Goal: Task Accomplishment & Management: Use online tool/utility

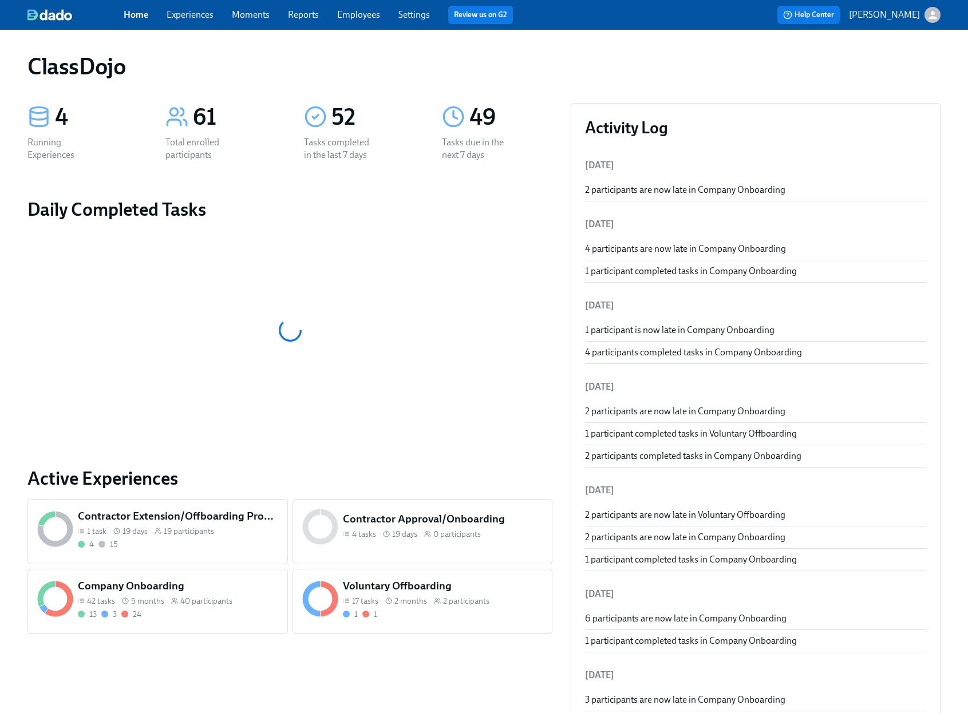
click at [215, 603] on span "40 participants" at bounding box center [206, 601] width 52 height 11
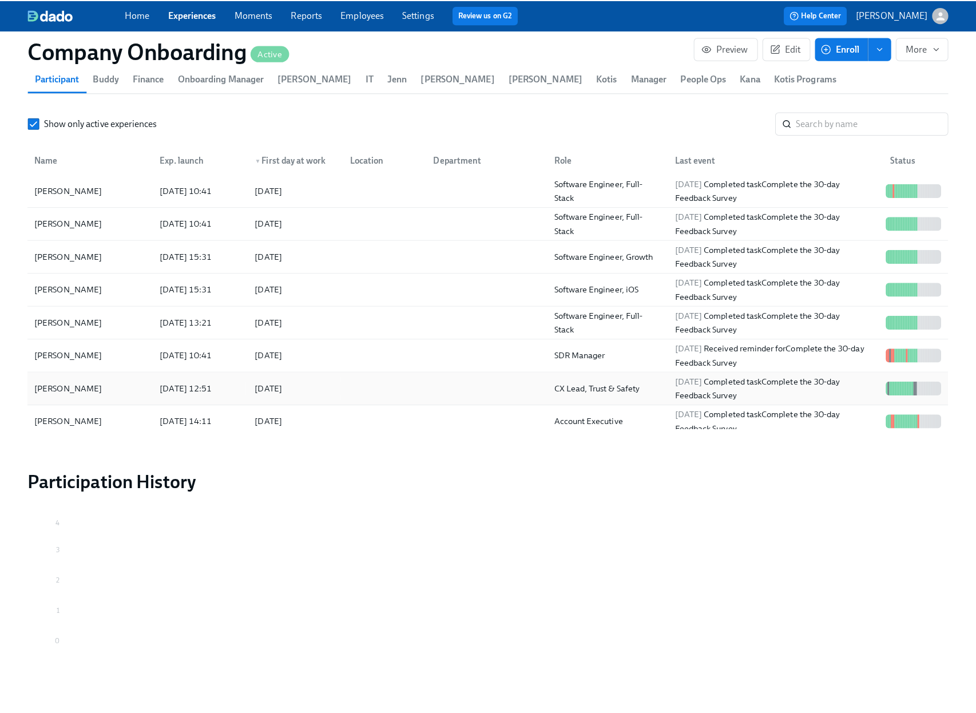
scroll to position [341, 0]
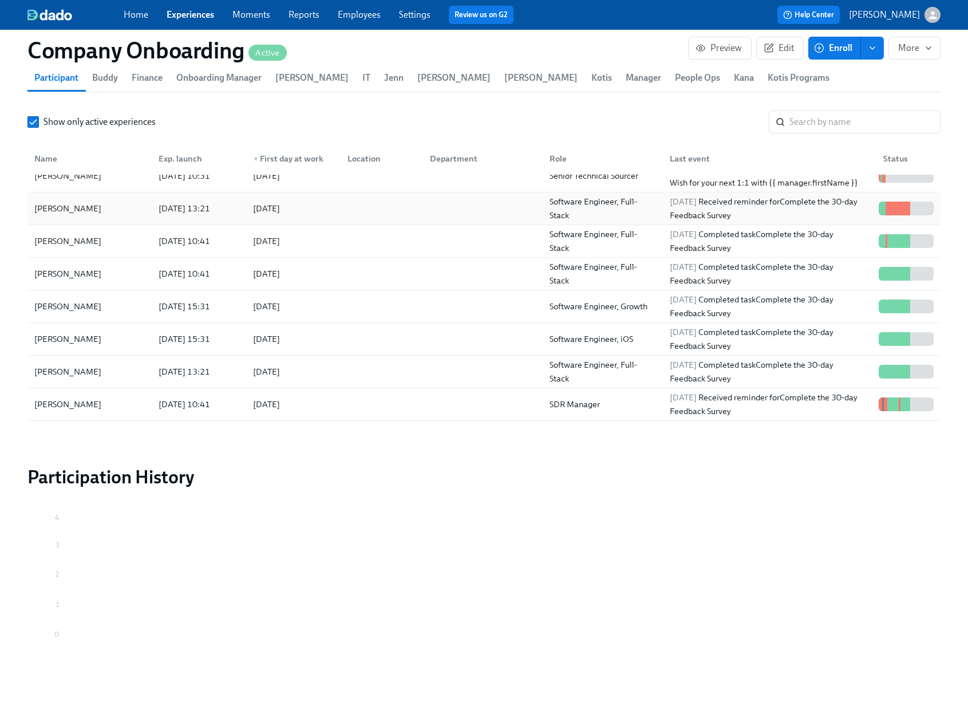
click at [432, 207] on div at bounding box center [481, 208] width 120 height 23
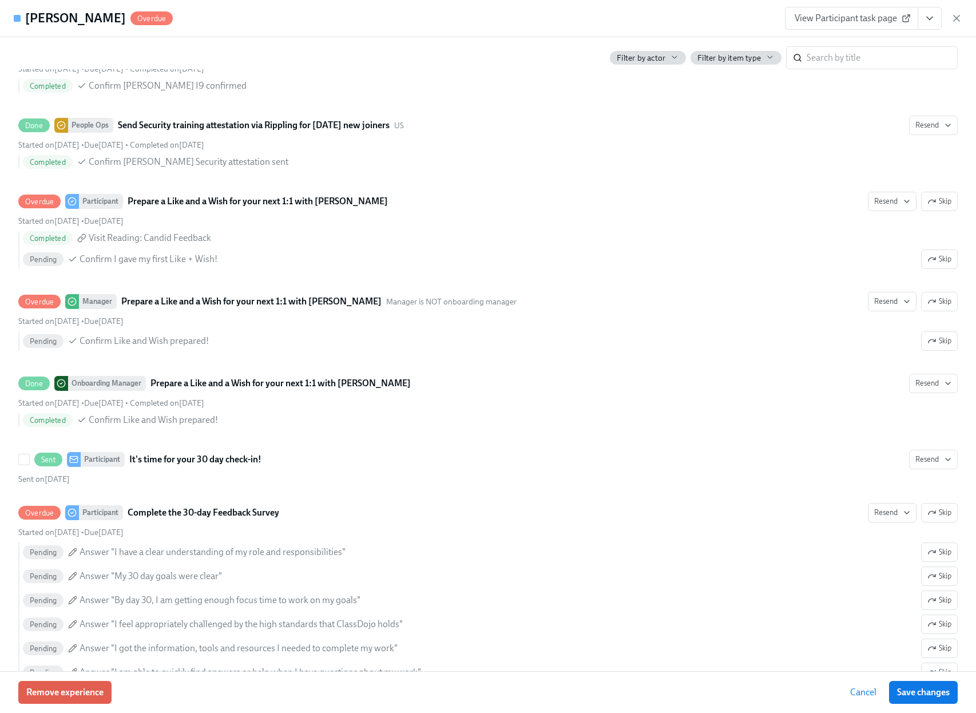
scroll to position [4260, 0]
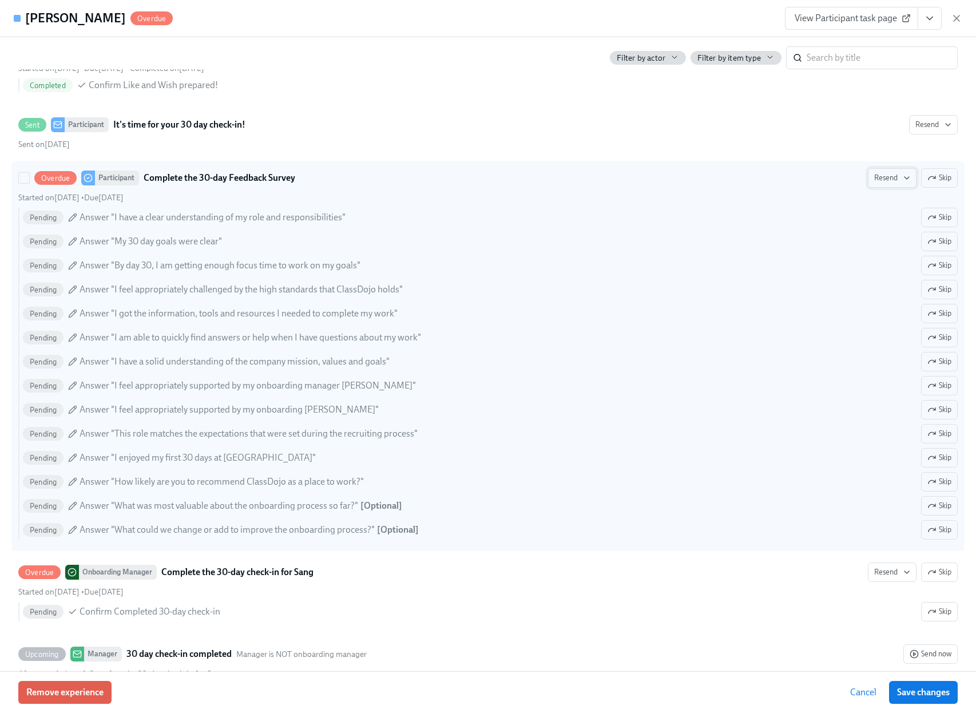
click at [875, 184] on span "Resend" at bounding box center [893, 177] width 36 height 11
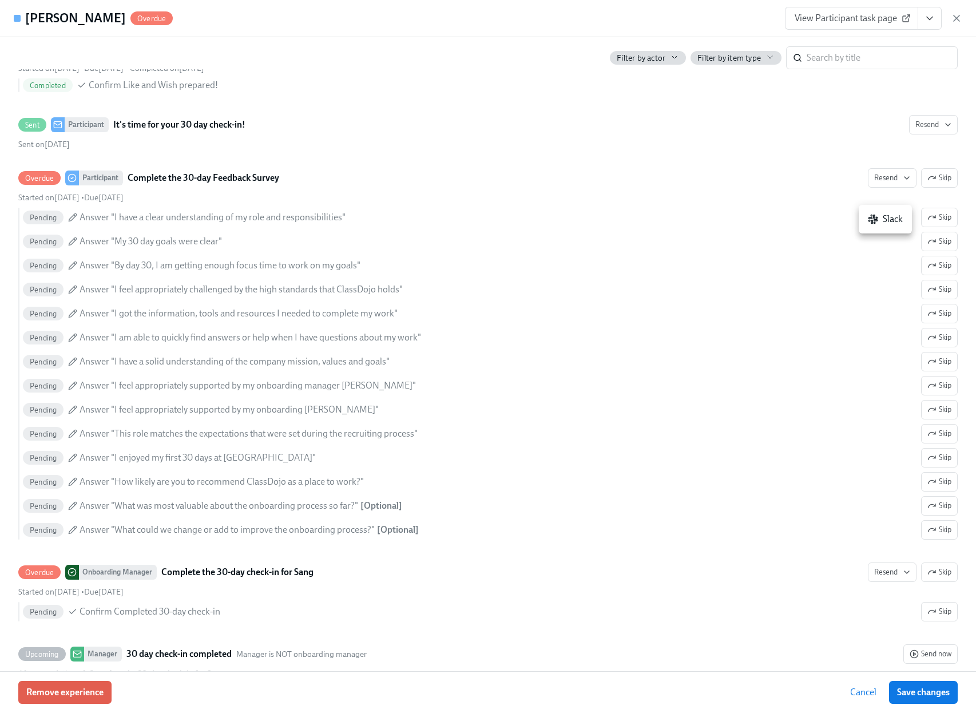
click at [881, 224] on div "Slack" at bounding box center [885, 219] width 35 height 13
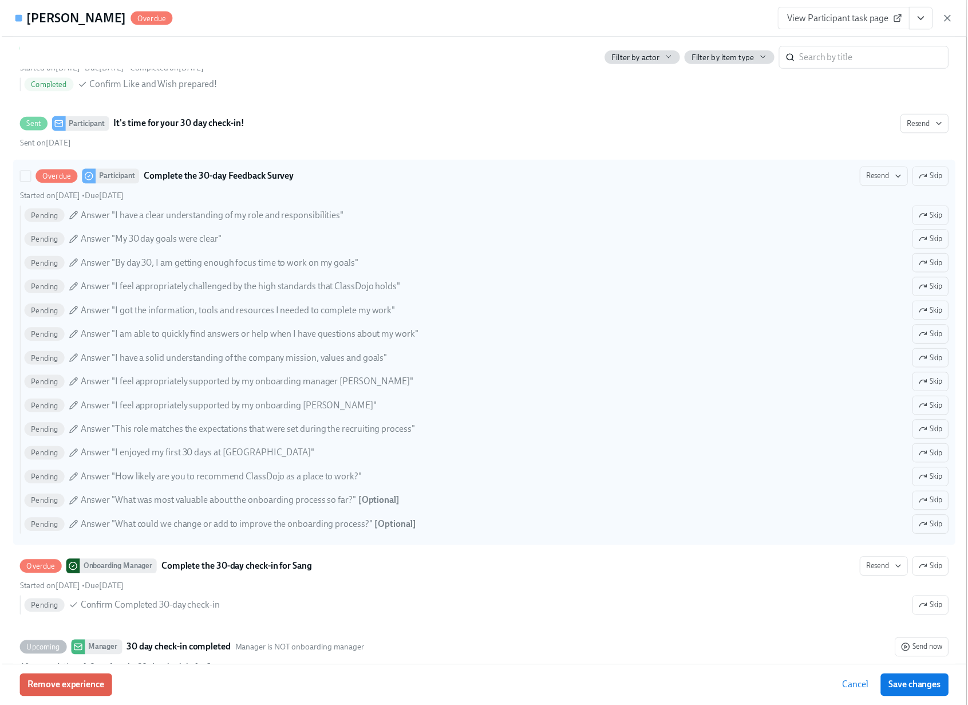
scroll to position [4633, 0]
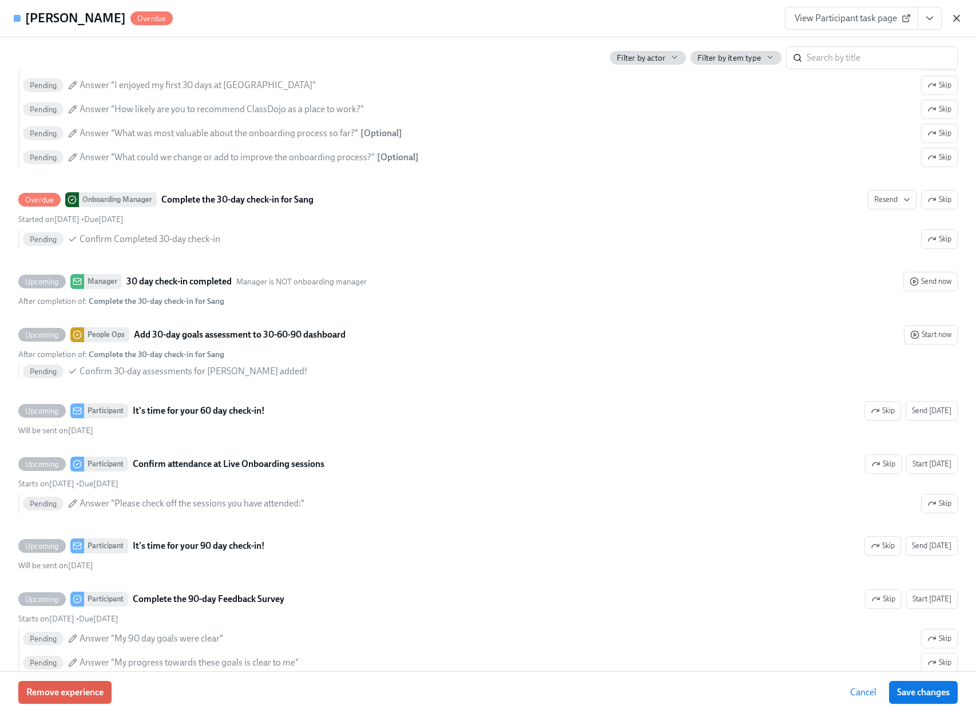
click at [958, 18] on icon "button" at bounding box center [956, 18] width 11 height 11
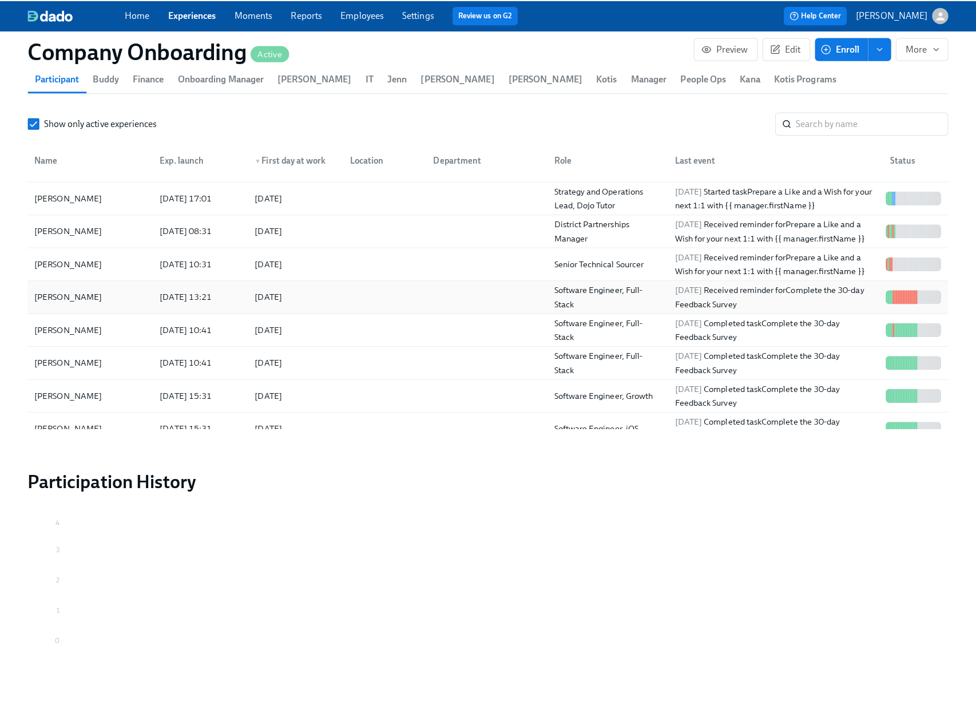
scroll to position [124, 0]
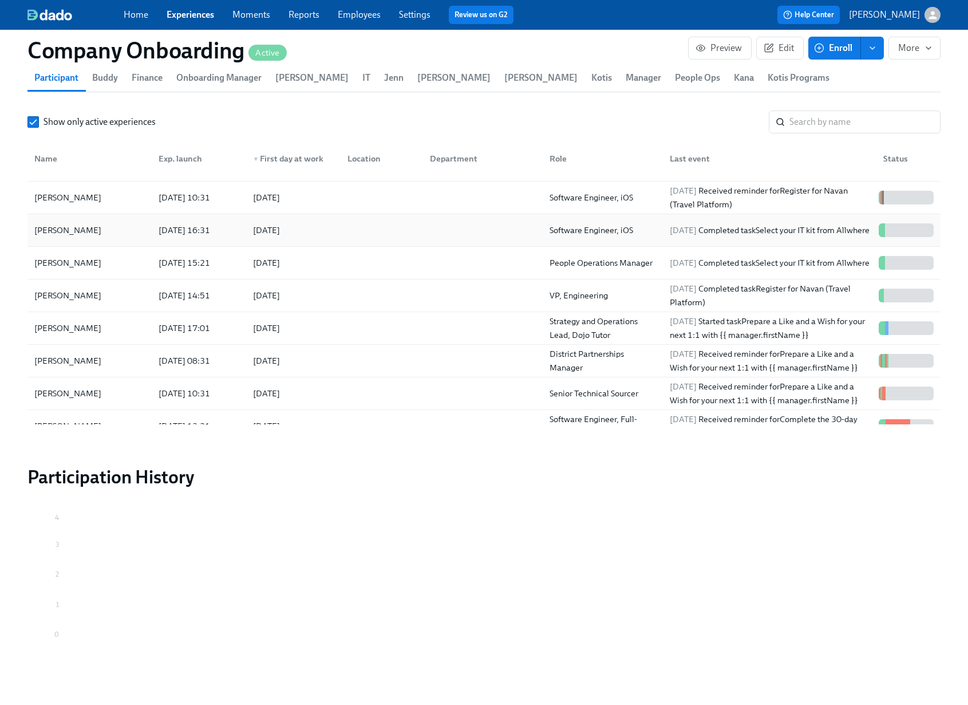
click at [374, 238] on div at bounding box center [379, 230] width 83 height 23
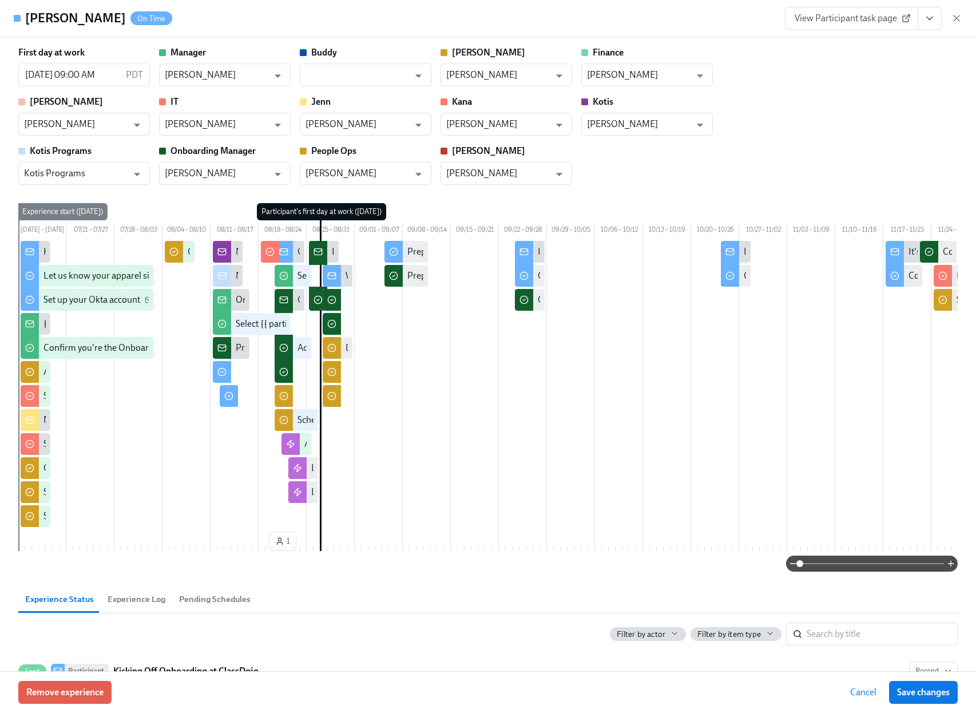
click at [928, 19] on icon "View task page" at bounding box center [929, 18] width 11 height 11
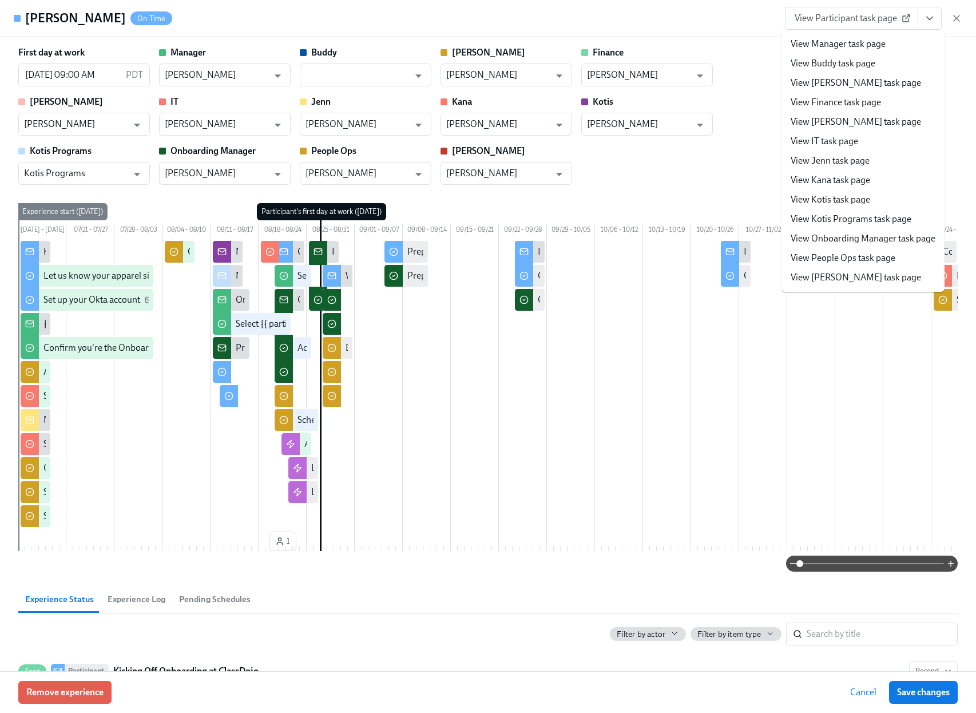
click at [839, 256] on link "View People Ops task page" at bounding box center [843, 258] width 105 height 13
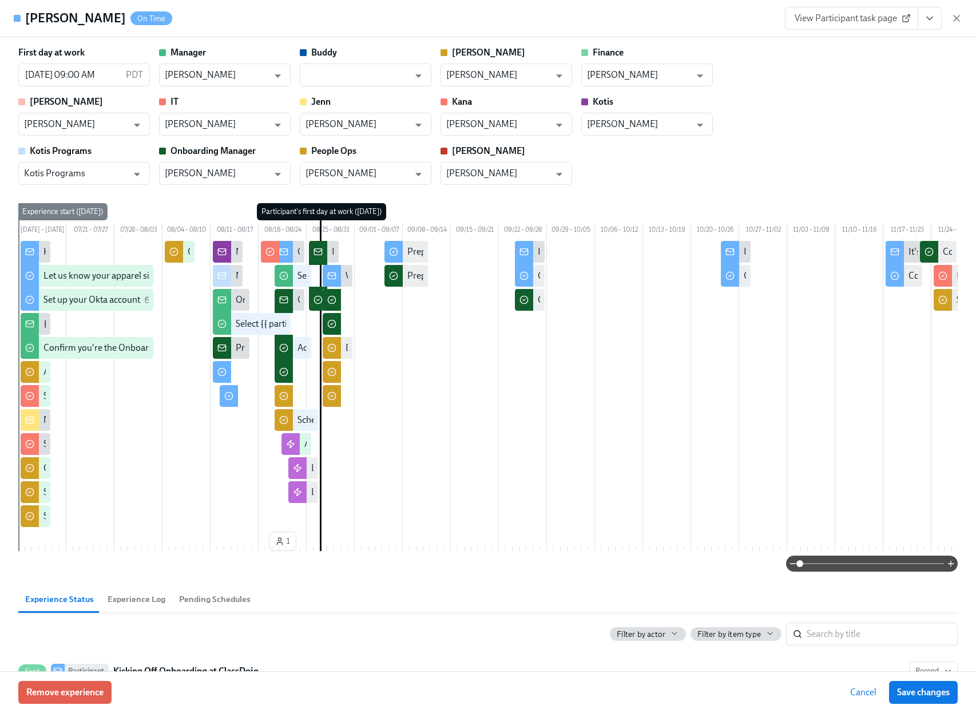
scroll to position [0, 33082]
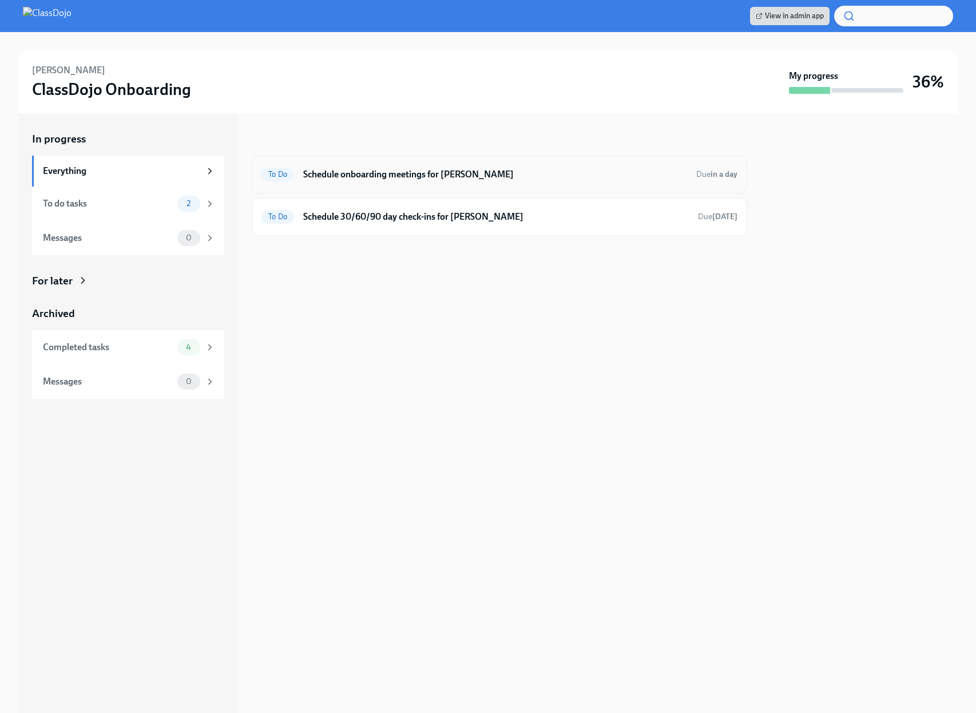
click at [529, 175] on h6 "Schedule onboarding meetings for [PERSON_NAME]" at bounding box center [495, 174] width 384 height 13
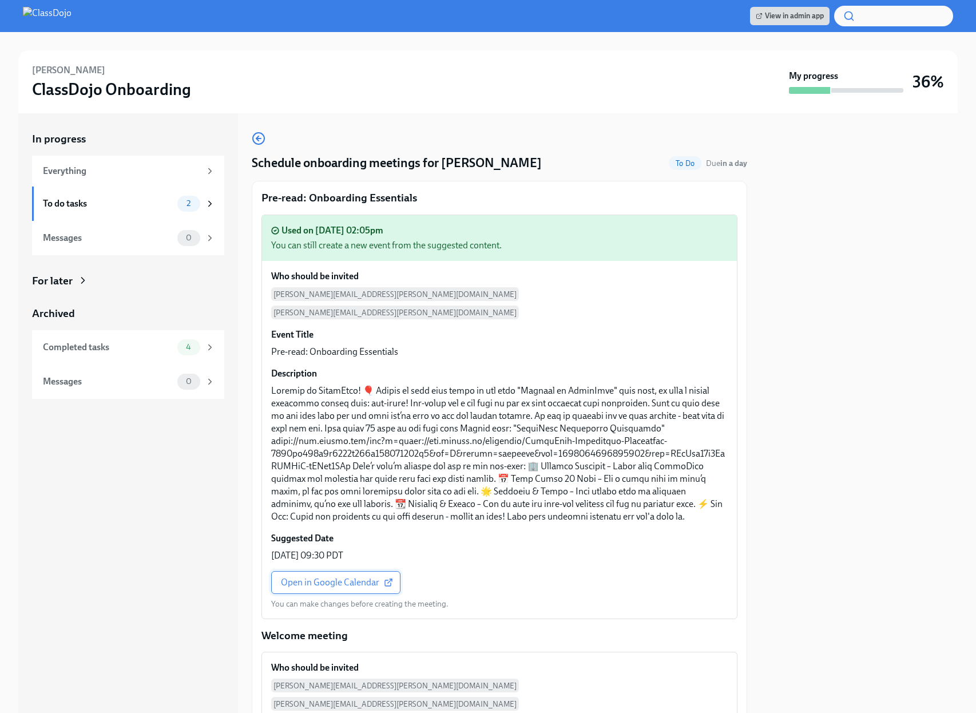
click at [337, 579] on span "Open in Google Calendar" at bounding box center [336, 582] width 110 height 11
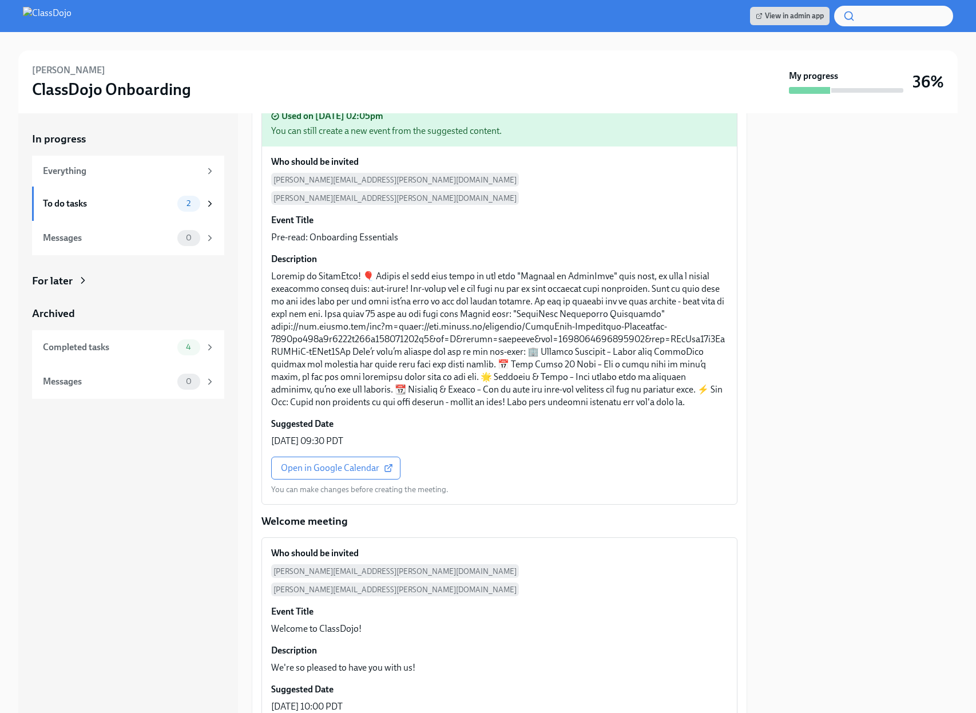
scroll to position [255, 0]
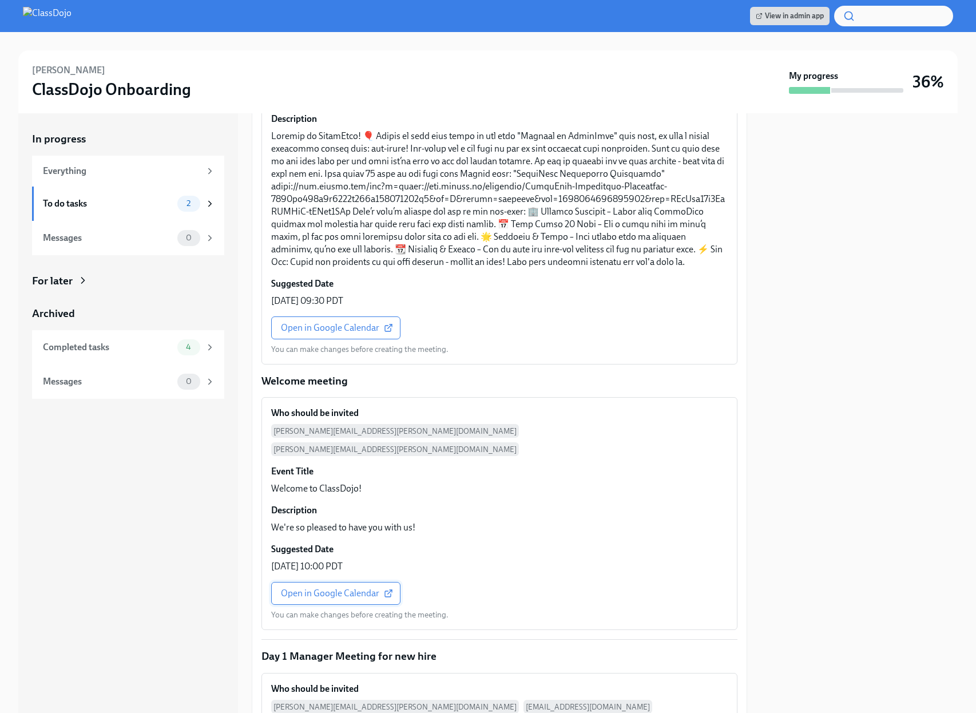
click at [330, 588] on span "Open in Google Calendar" at bounding box center [336, 593] width 110 height 11
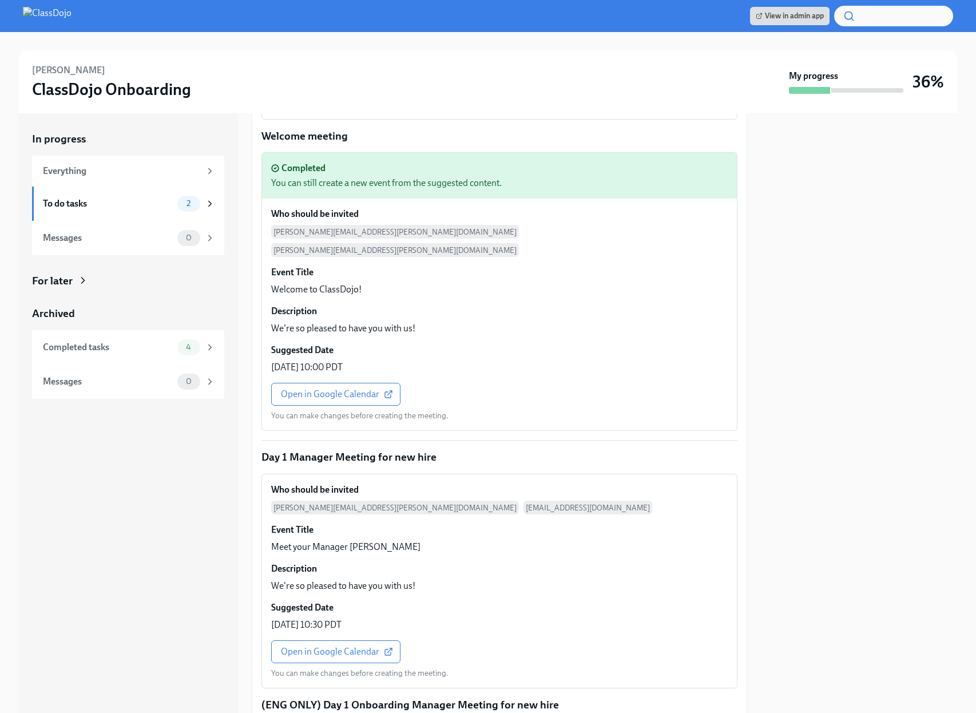
scroll to position [735, 0]
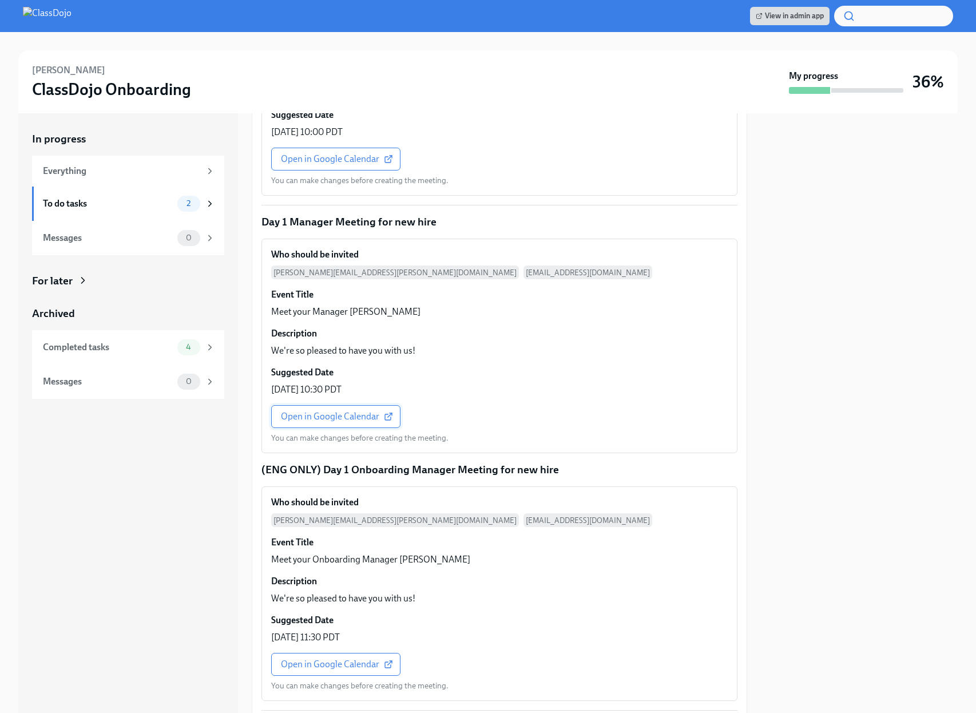
click at [329, 411] on span "Open in Google Calendar" at bounding box center [336, 416] width 110 height 11
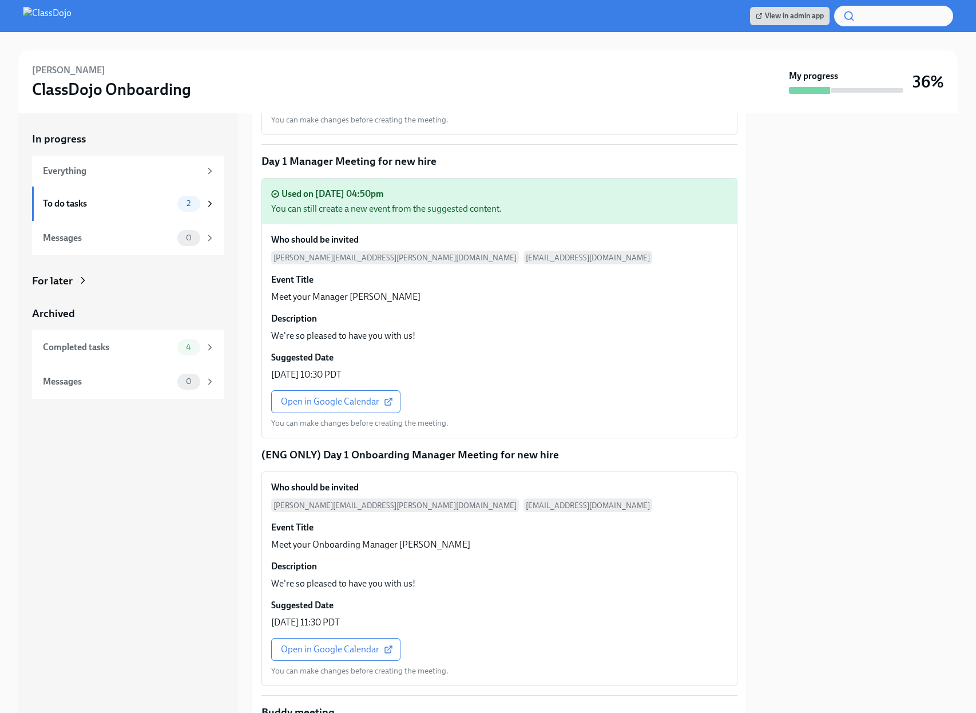
scroll to position [951, 0]
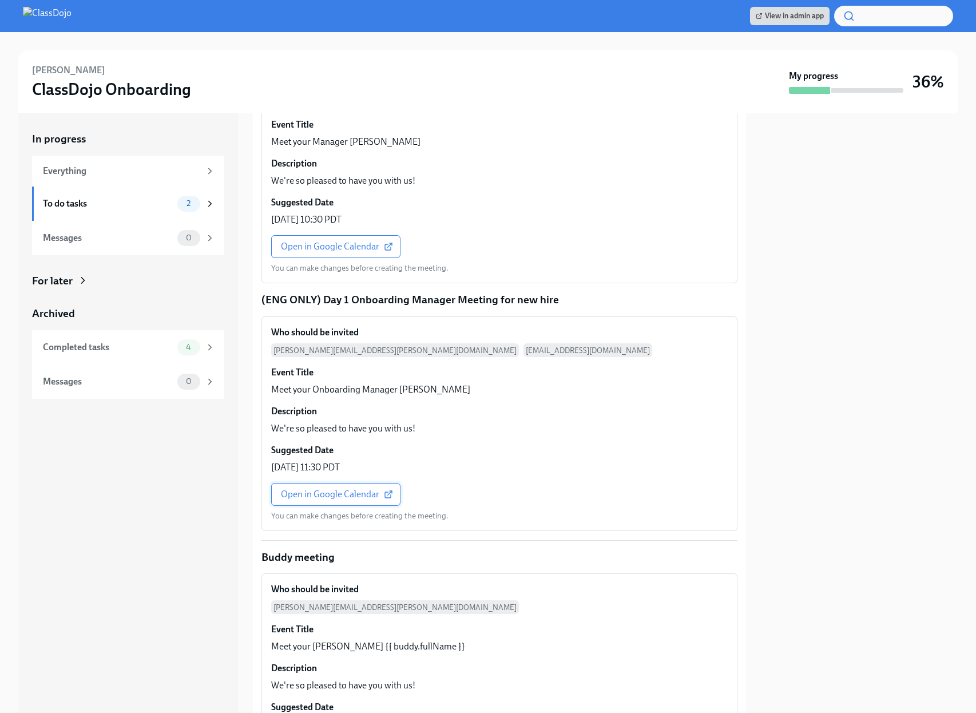
click at [349, 483] on link "Open in Google Calendar" at bounding box center [335, 494] width 129 height 23
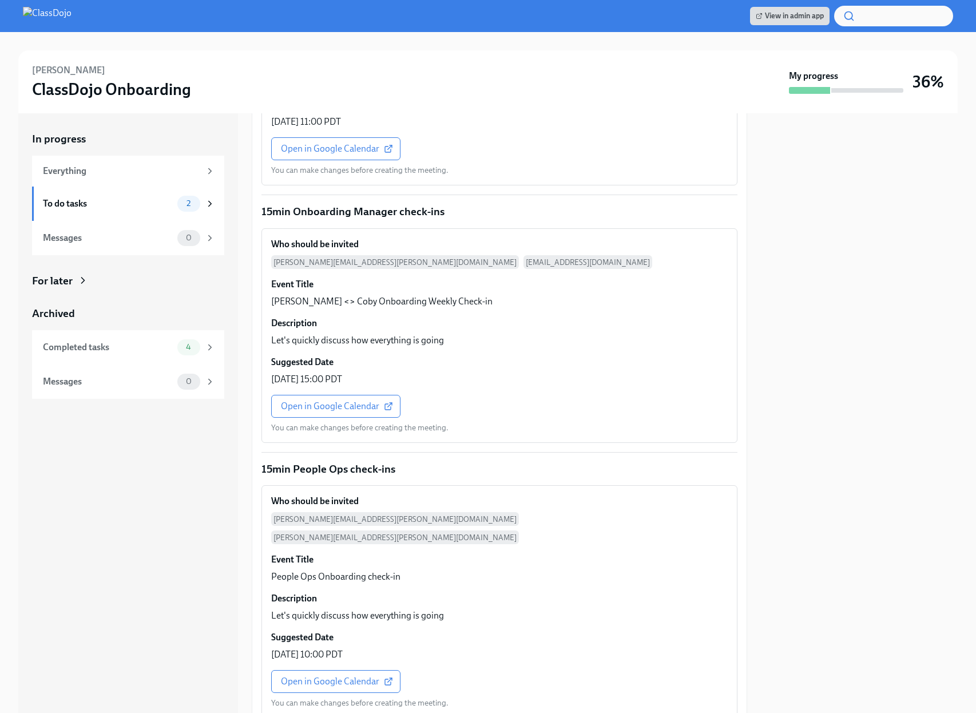
scroll to position [1645, 0]
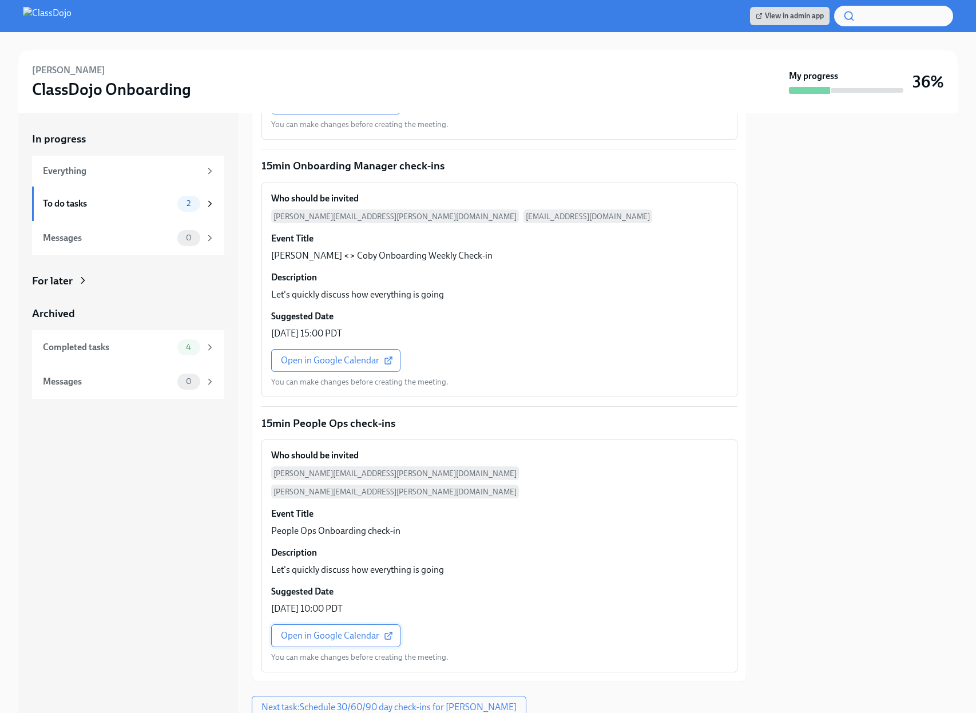
click at [354, 624] on link "Open in Google Calendar" at bounding box center [335, 635] width 129 height 23
